Goal: Information Seeking & Learning: Learn about a topic

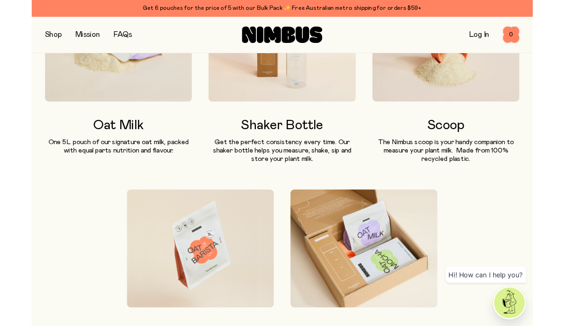
scroll to position [619, 0]
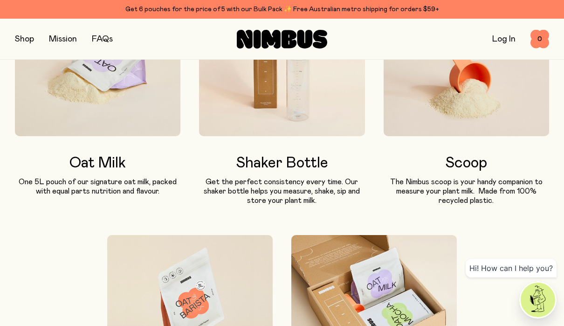
click at [493, 129] on img at bounding box center [465, 70] width 165 height 132
click at [474, 171] on h3 "Scoop" at bounding box center [465, 163] width 165 height 17
click at [468, 171] on h3 "Scoop" at bounding box center [465, 163] width 165 height 17
click at [458, 171] on h3 "Scoop" at bounding box center [465, 163] width 165 height 17
click at [27, 40] on button "button" at bounding box center [24, 39] width 19 height 13
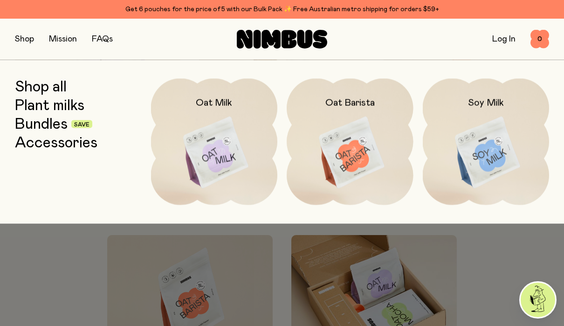
click at [36, 89] on link "Shop all" at bounding box center [41, 86] width 52 height 17
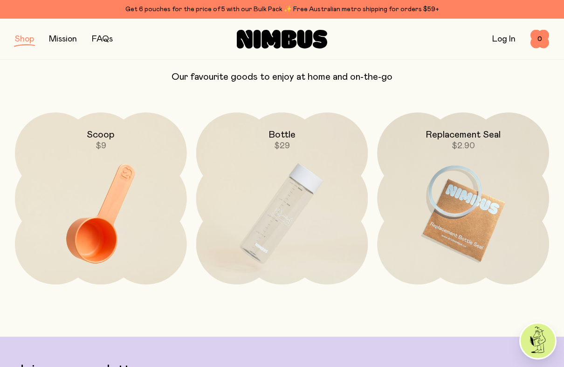
scroll to position [1303, 0]
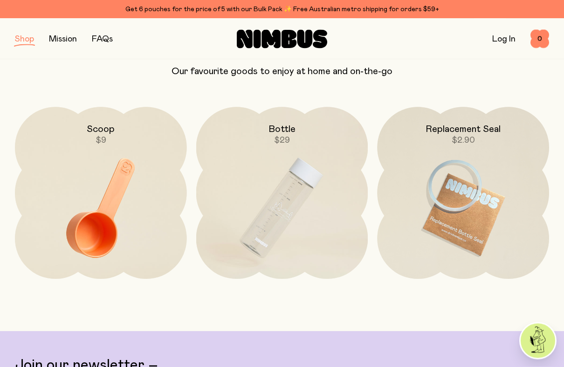
click at [83, 234] on img at bounding box center [101, 208] width 172 height 202
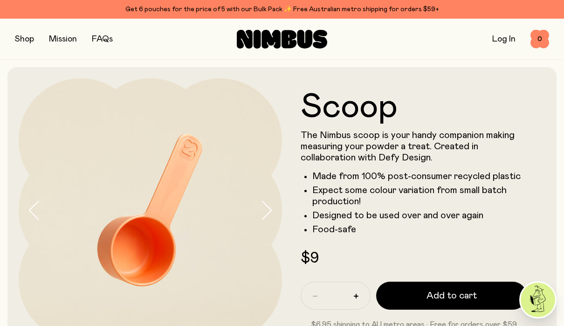
click at [106, 35] on link "FAQs" at bounding box center [102, 39] width 21 height 8
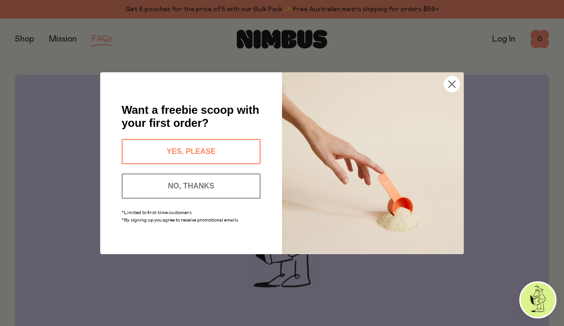
click at [231, 184] on button "NO, THANKS" at bounding box center [191, 185] width 139 height 25
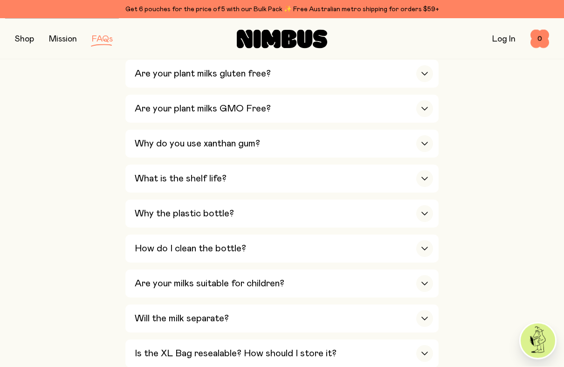
scroll to position [682, 0]
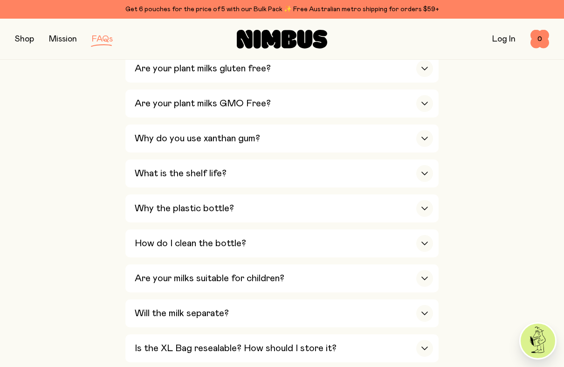
click at [425, 200] on div "button" at bounding box center [424, 208] width 17 height 17
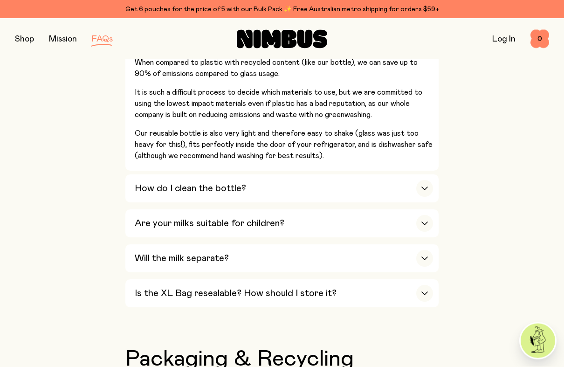
scroll to position [989, 0]
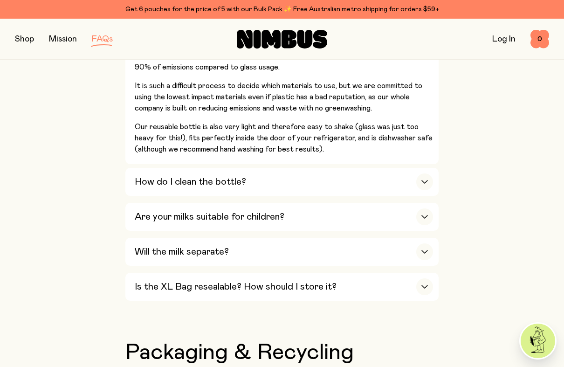
click at [425, 250] on icon "button" at bounding box center [424, 252] width 7 height 4
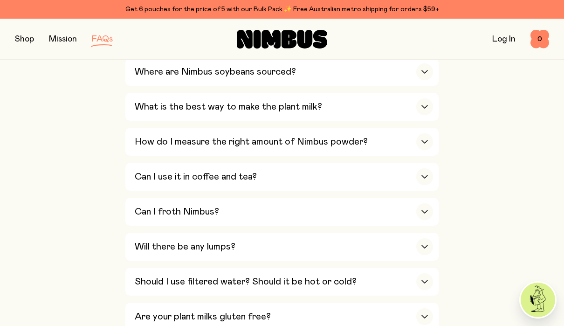
scroll to position [423, 0]
